Goal: Task Accomplishment & Management: Manage account settings

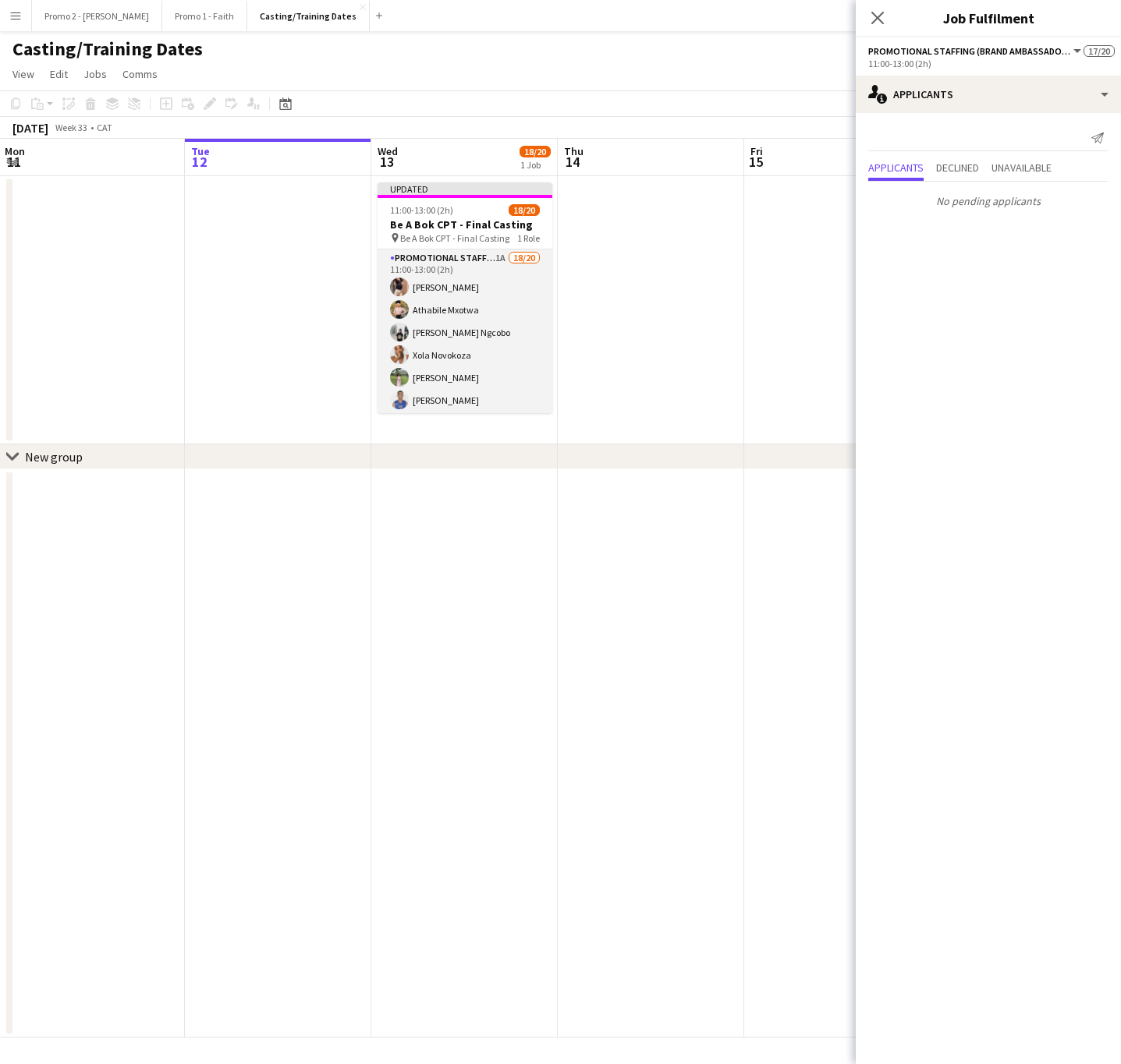
click at [475, 321] on app-card-role "Promotional Staffing (Brand Ambassadors) 1A 18/20 11:00-13:00 (2h) [PERSON_NAME…" at bounding box center [465, 493] width 174 height 488
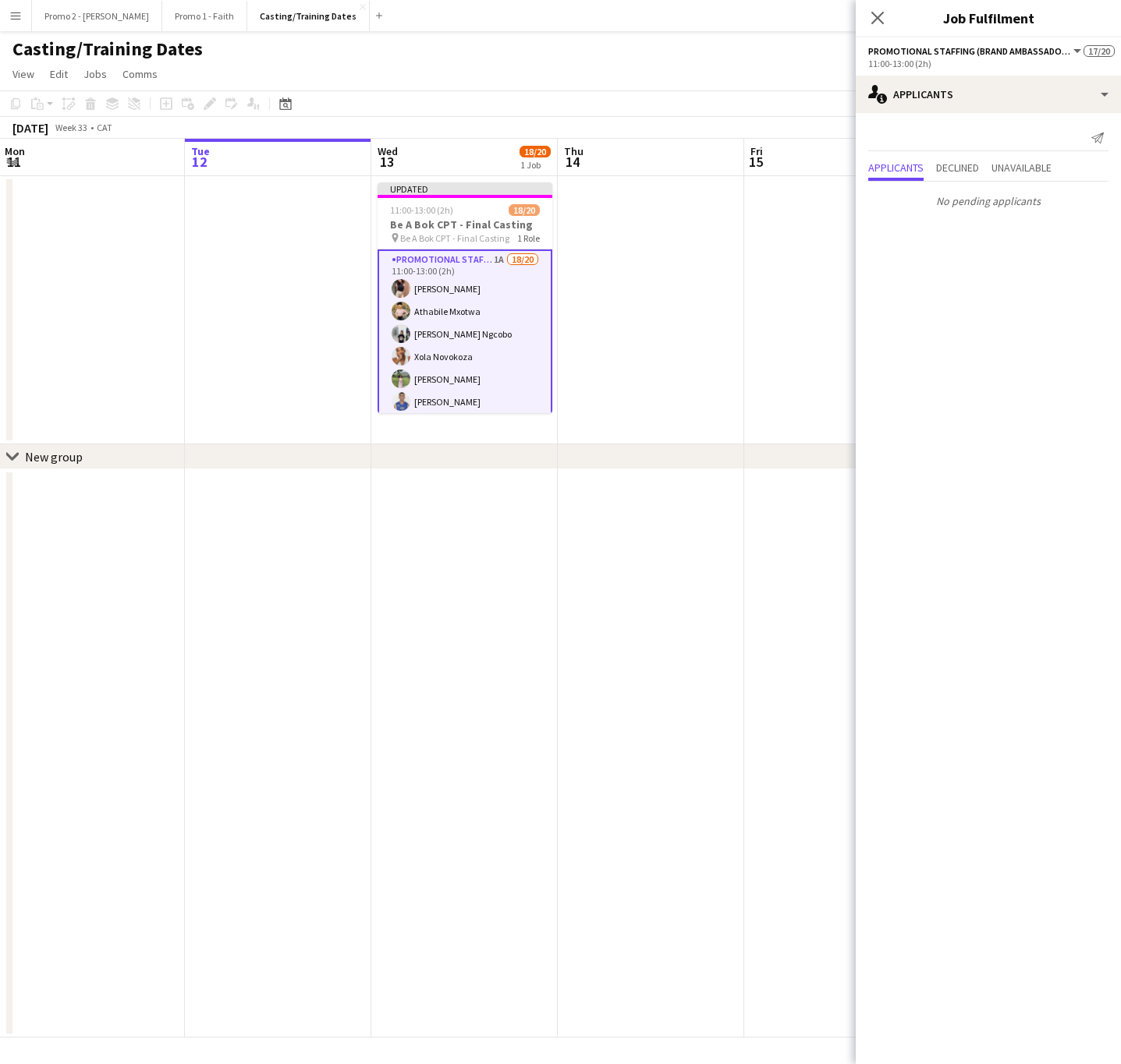
click at [475, 321] on app-card-role "Promotional Staffing (Brand Ambassadors) 1A 18/20 11:00-13:00 (2h) [PERSON_NAME…" at bounding box center [465, 494] width 174 height 490
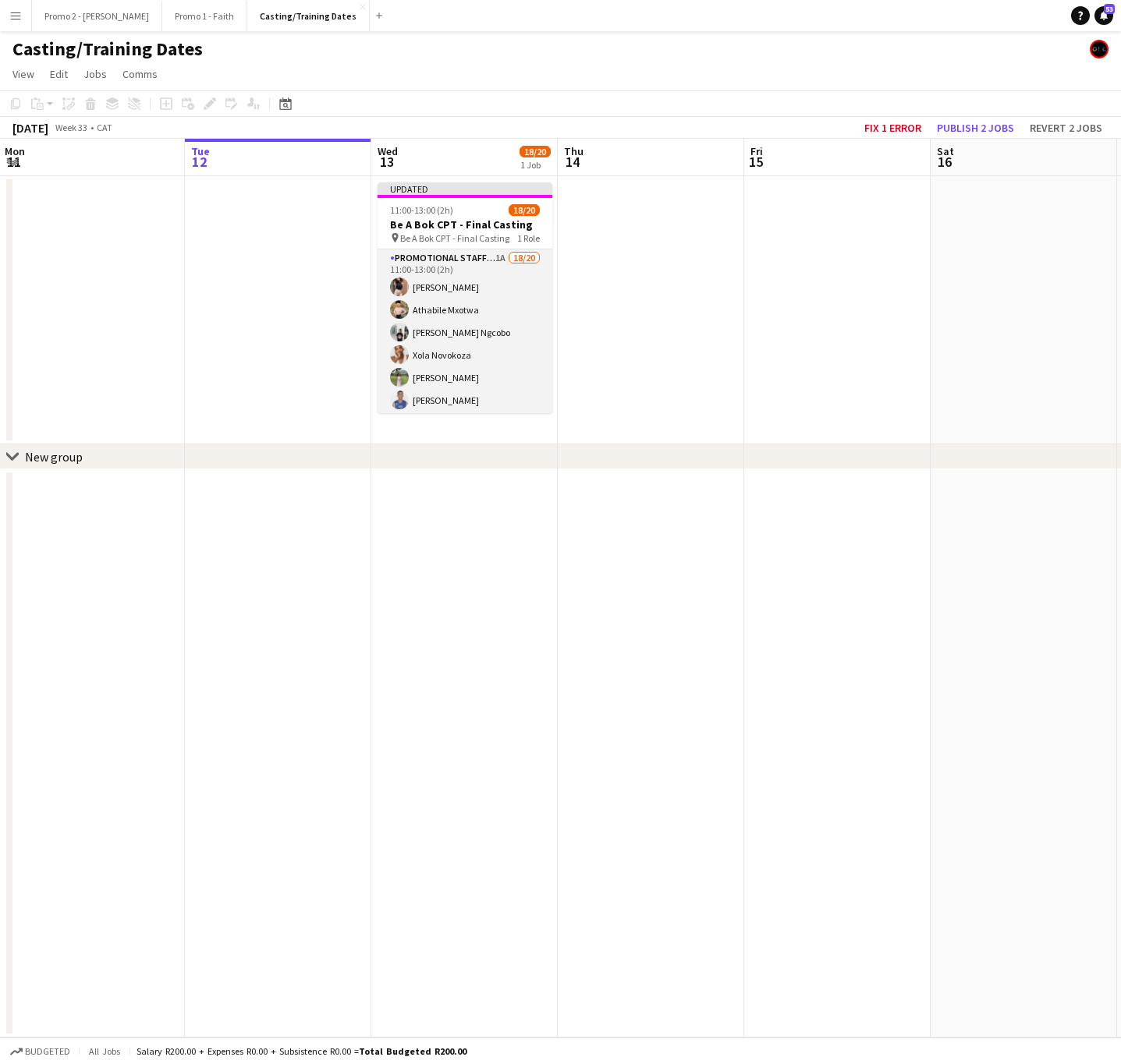
click at [475, 321] on app-card-role "Promotional Staffing (Brand Ambassadors) 1A 18/20 11:00-13:00 (2h) [PERSON_NAME…" at bounding box center [465, 493] width 174 height 488
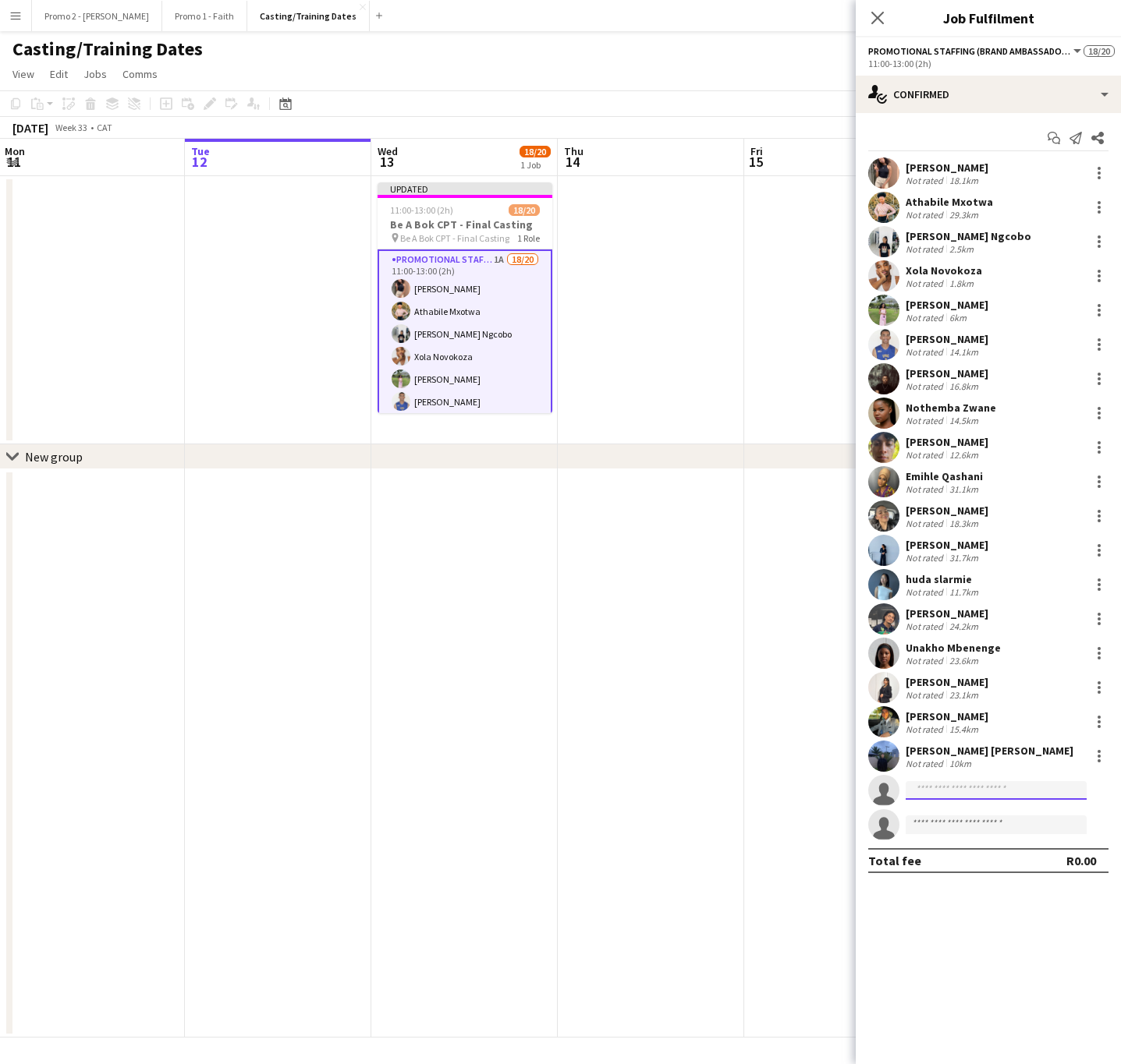
click at [954, 789] on input at bounding box center [996, 791] width 181 height 19
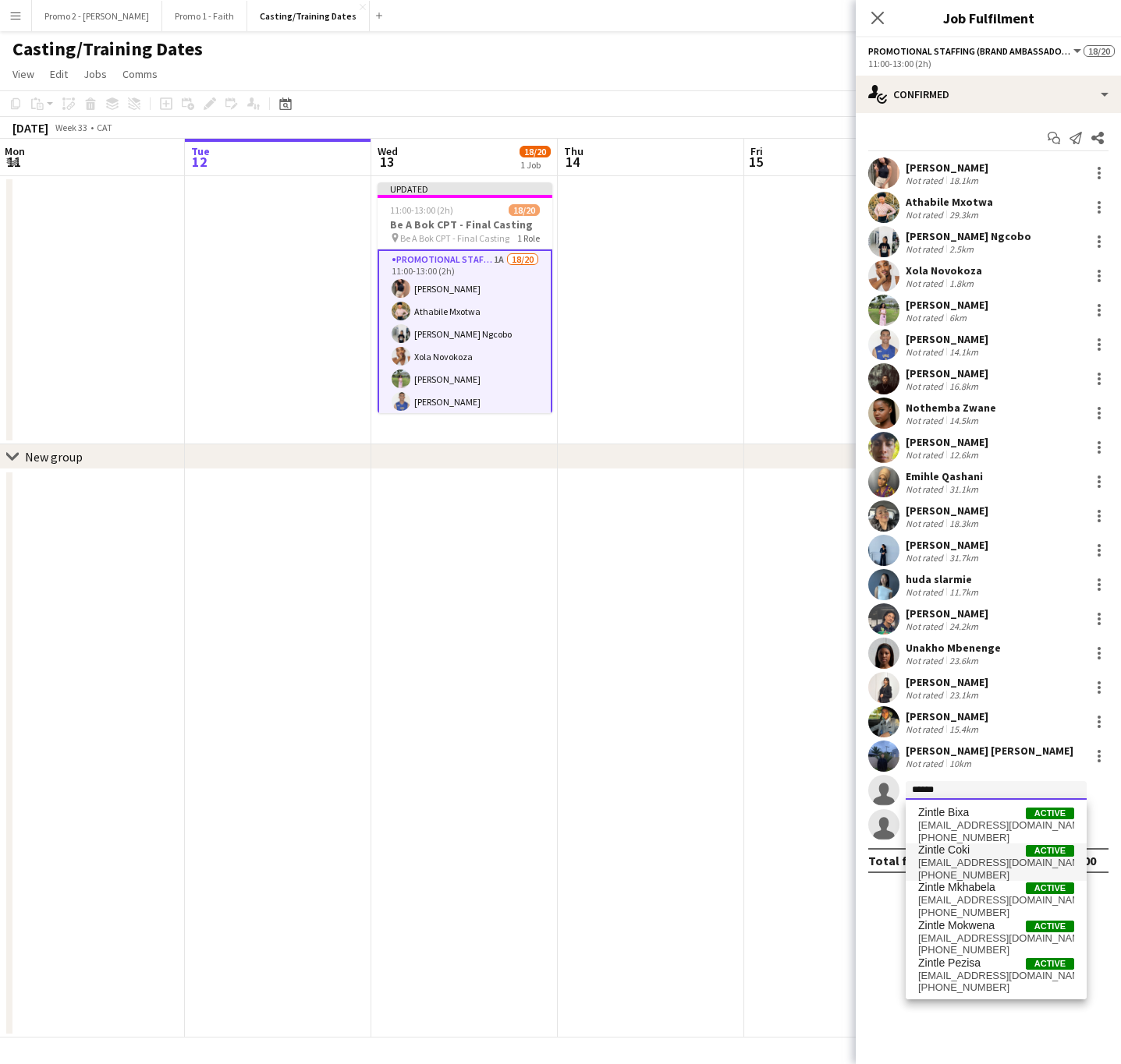
type input "******"
click at [976, 858] on span "[EMAIL_ADDRESS][DOMAIN_NAME]" at bounding box center [996, 863] width 156 height 13
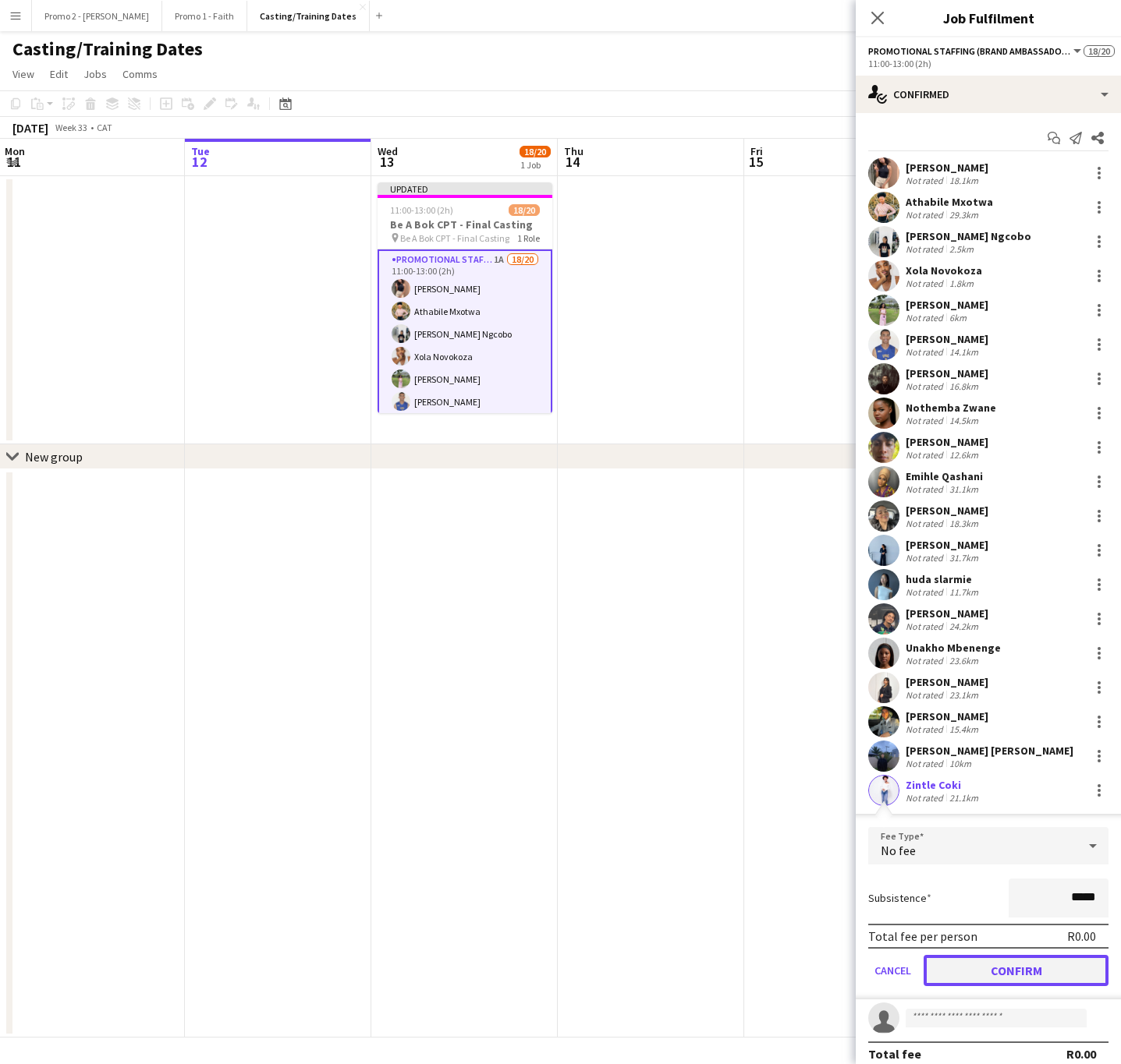
click at [997, 964] on button "Confirm" at bounding box center [1016, 970] width 185 height 31
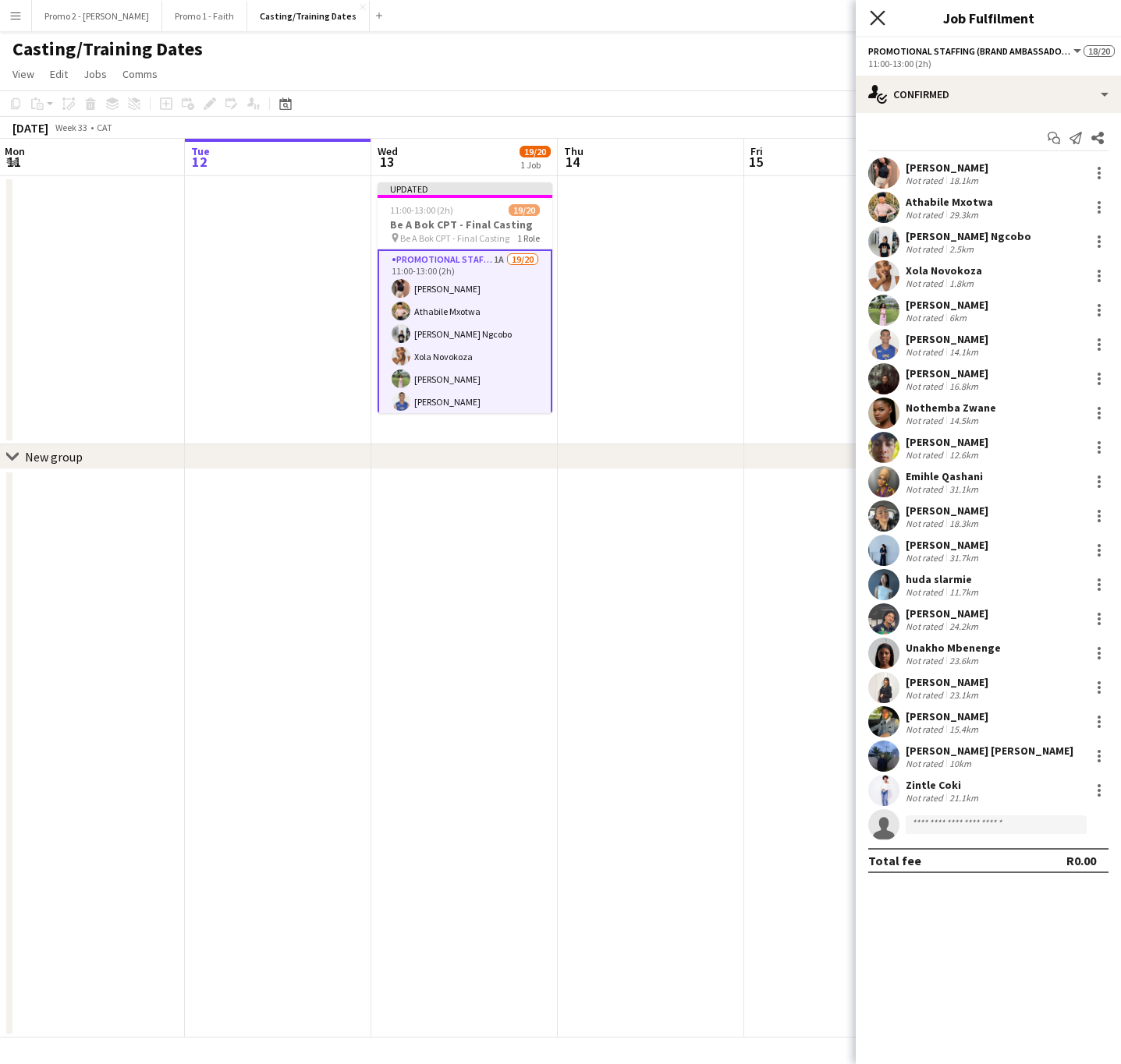
click at [877, 16] on icon "Close pop-in" at bounding box center [877, 18] width 15 height 15
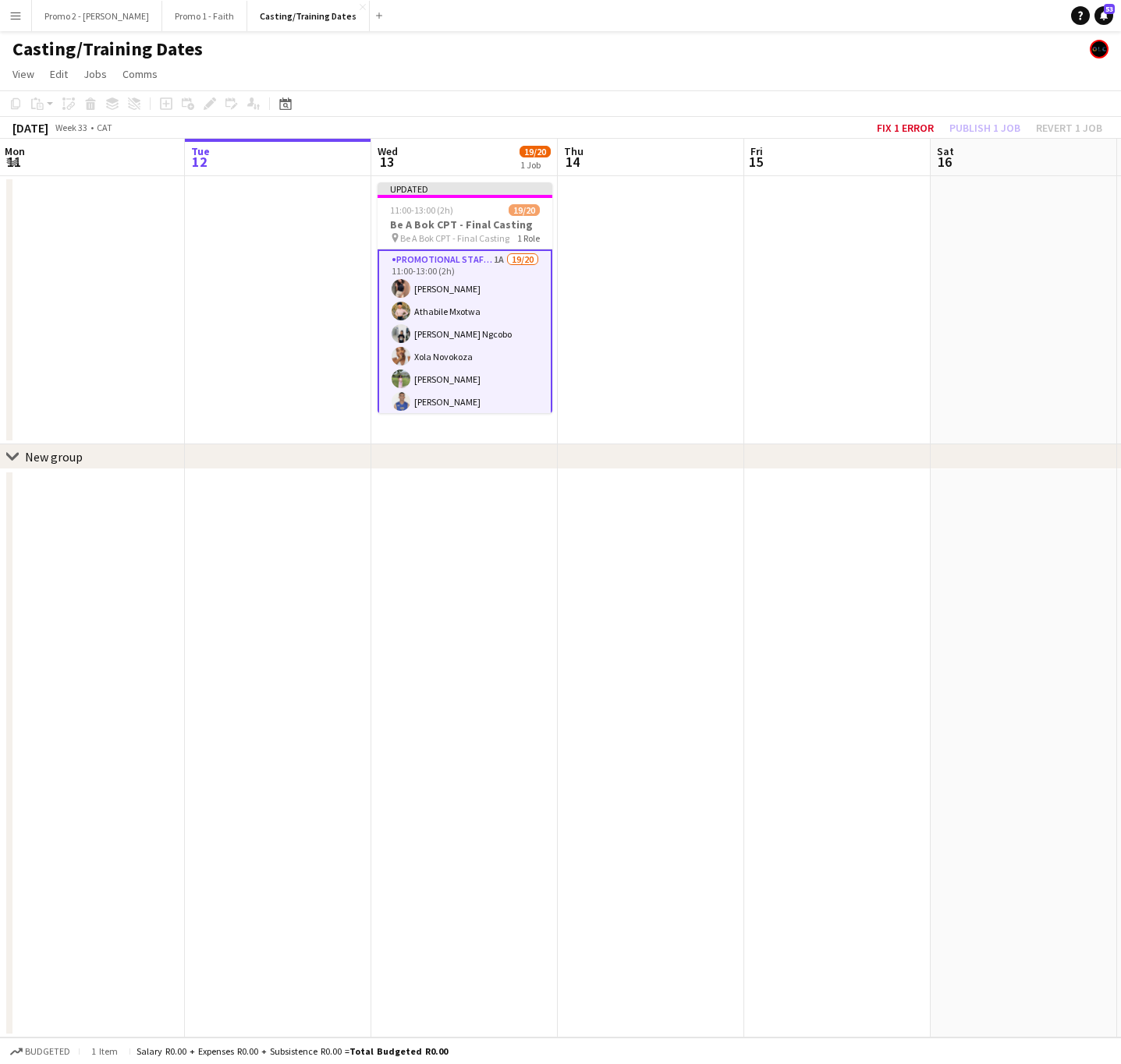
click at [964, 127] on div "Fix 1 error Publish 1 job Revert 1 job" at bounding box center [989, 128] width 262 height 20
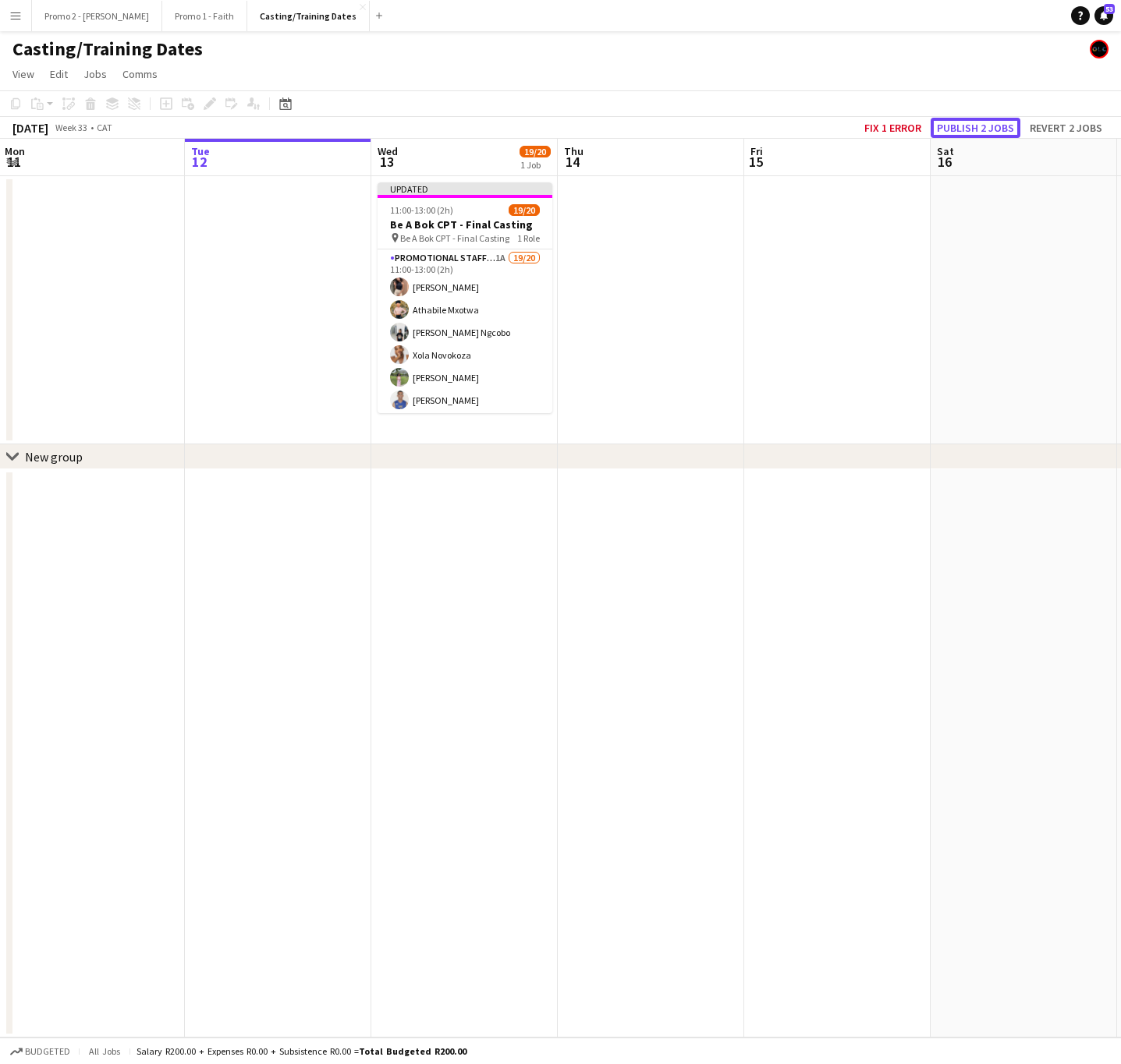
click at [964, 127] on button "Publish 2 jobs" at bounding box center [975, 128] width 90 height 20
